Goal: Transaction & Acquisition: Obtain resource

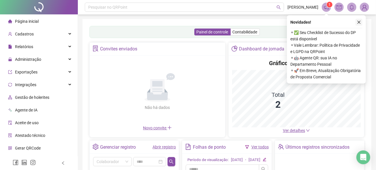
click at [358, 21] on icon "close" at bounding box center [359, 22] width 3 height 3
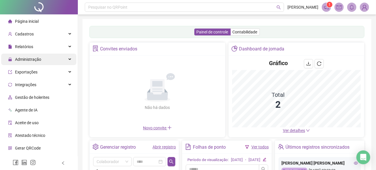
click at [44, 60] on div "Administração" at bounding box center [38, 60] width 75 height 12
click at [65, 61] on div "Administração" at bounding box center [38, 60] width 75 height 12
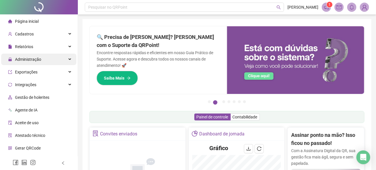
click at [58, 62] on div "Administração" at bounding box center [38, 60] width 75 height 12
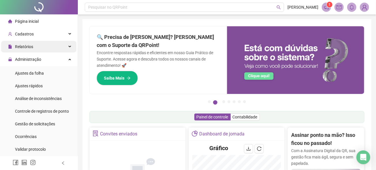
click at [54, 46] on div "Relatórios" at bounding box center [38, 47] width 75 height 12
click at [50, 46] on div "Relatórios" at bounding box center [38, 47] width 75 height 12
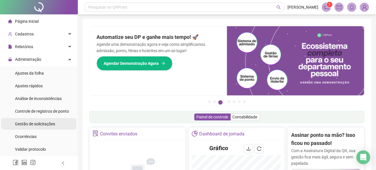
click at [44, 122] on span "Gestão de solicitações" at bounding box center [35, 124] width 40 height 5
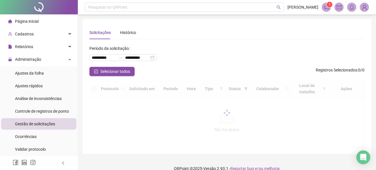
scroll to position [9, 0]
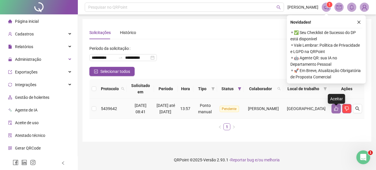
click at [337, 111] on icon "like" at bounding box center [336, 108] width 5 height 5
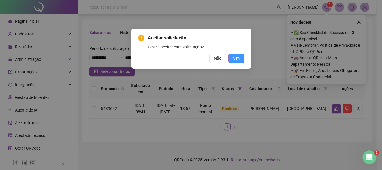
click at [237, 57] on span "Sim" at bounding box center [236, 58] width 7 height 6
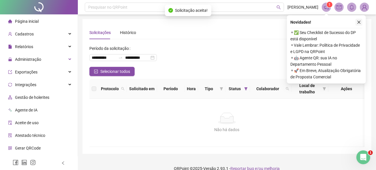
click at [359, 22] on icon "close" at bounding box center [359, 22] width 4 height 4
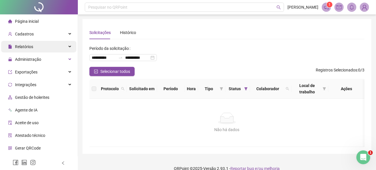
click at [42, 46] on div "Relatórios" at bounding box center [38, 47] width 75 height 12
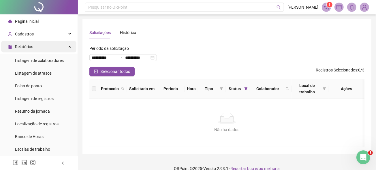
click at [42, 46] on div "Relatórios" at bounding box center [38, 47] width 75 height 12
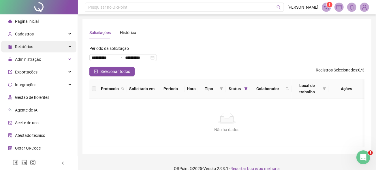
click at [45, 45] on div "Relatórios" at bounding box center [38, 47] width 75 height 12
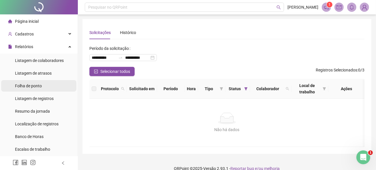
click at [42, 86] on span "Folha de ponto" at bounding box center [28, 86] width 27 height 5
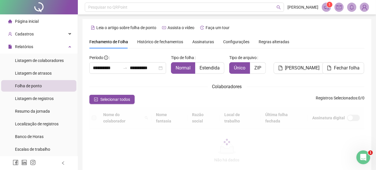
scroll to position [33, 0]
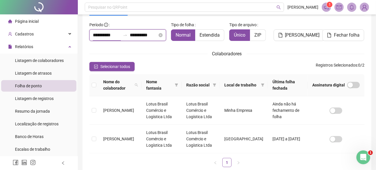
click at [114, 32] on input "**********" at bounding box center [107, 35] width 28 height 7
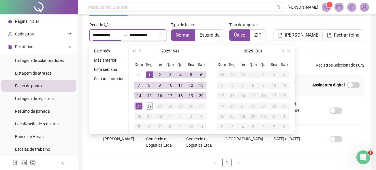
type input "**********"
click at [139, 51] on span "prev-year" at bounding box center [140, 51] width 3 height 3
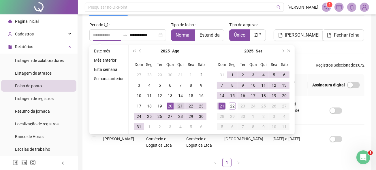
type input "**********"
click at [178, 106] on div "21" at bounding box center [180, 106] width 7 height 7
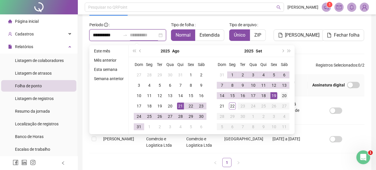
type input "**********"
click at [284, 95] on div "20" at bounding box center [284, 95] width 7 height 7
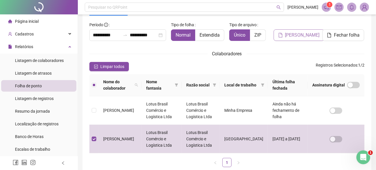
click at [295, 31] on button "Gerar espelho" at bounding box center [299, 35] width 51 height 12
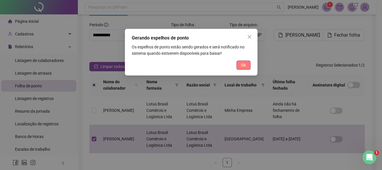
click at [244, 66] on span "Ok" at bounding box center [243, 65] width 5 height 6
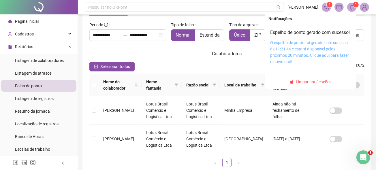
click at [316, 56] on link "O espelho de ponto foi gerado com sucesso às 11:21:44 e estará disponível pelos…" at bounding box center [309, 52] width 79 height 24
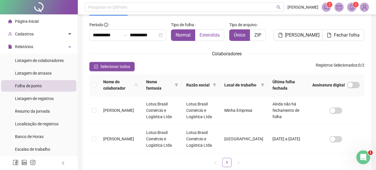
click at [214, 34] on span "Estendida" at bounding box center [210, 34] width 20 height 5
click at [131, 137] on td "[PERSON_NAME] [PERSON_NAME]" at bounding box center [120, 139] width 43 height 29
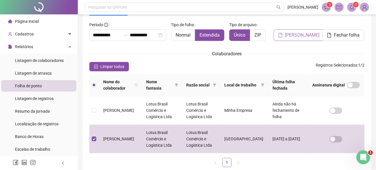
click at [299, 32] on span "Gerar espelho" at bounding box center [302, 35] width 35 height 7
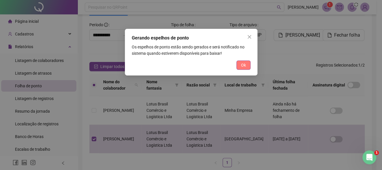
click at [243, 64] on span "Ok" at bounding box center [243, 65] width 5 height 6
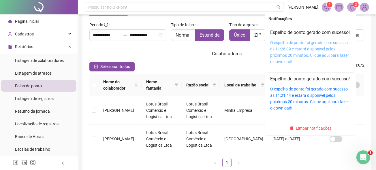
click at [315, 53] on link "O espelho de ponto foi gerado com sucesso às 11:26:09 e estará disponível pelos…" at bounding box center [309, 52] width 79 height 24
